Goal: Use online tool/utility: Utilize a website feature to perform a specific function

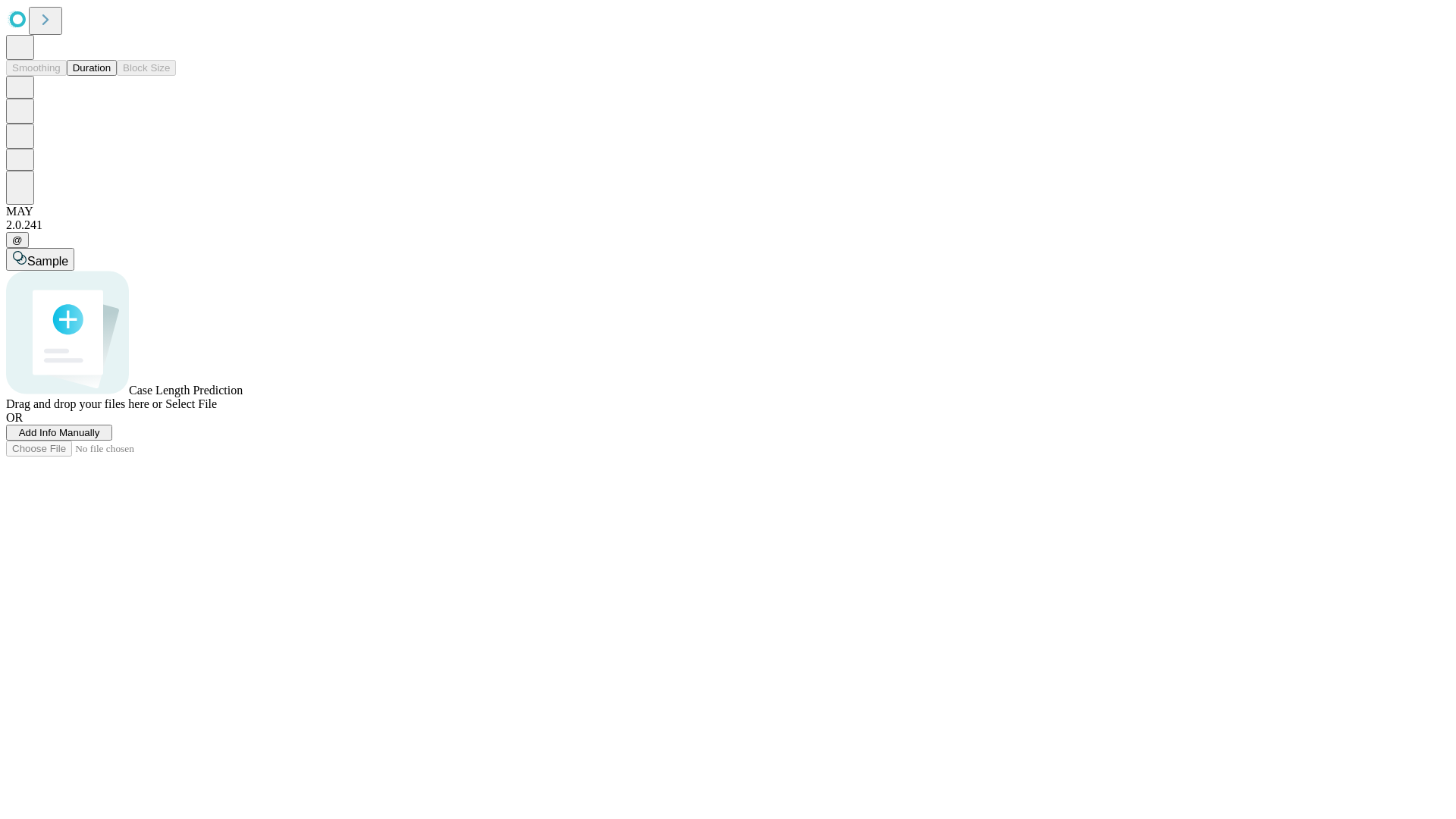
click at [217, 410] on span "Select File" at bounding box center [191, 403] width 52 height 12
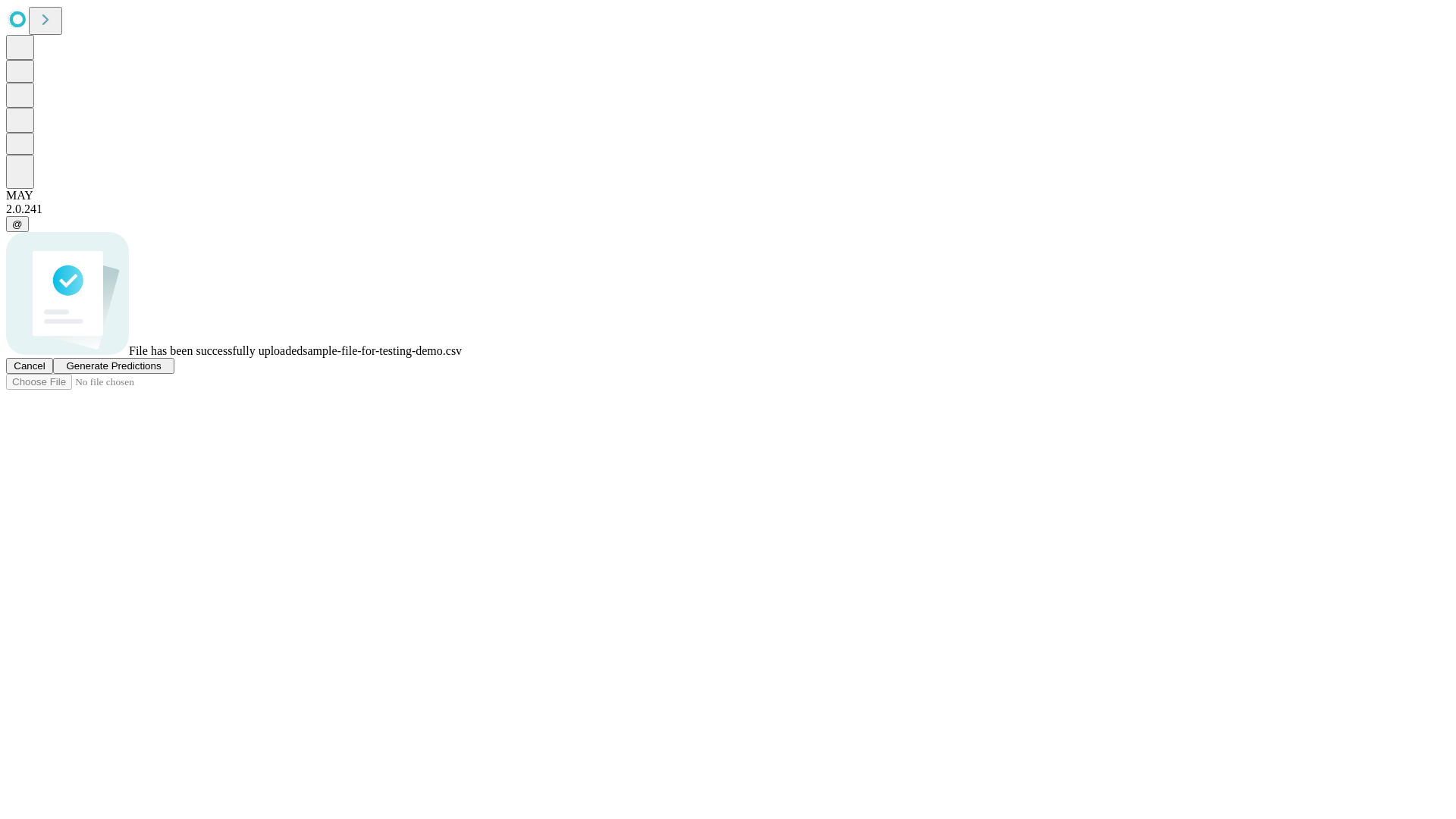
click at [161, 372] on span "Generate Predictions" at bounding box center [113, 366] width 95 height 12
